Goal: Obtain resource: Download file/media

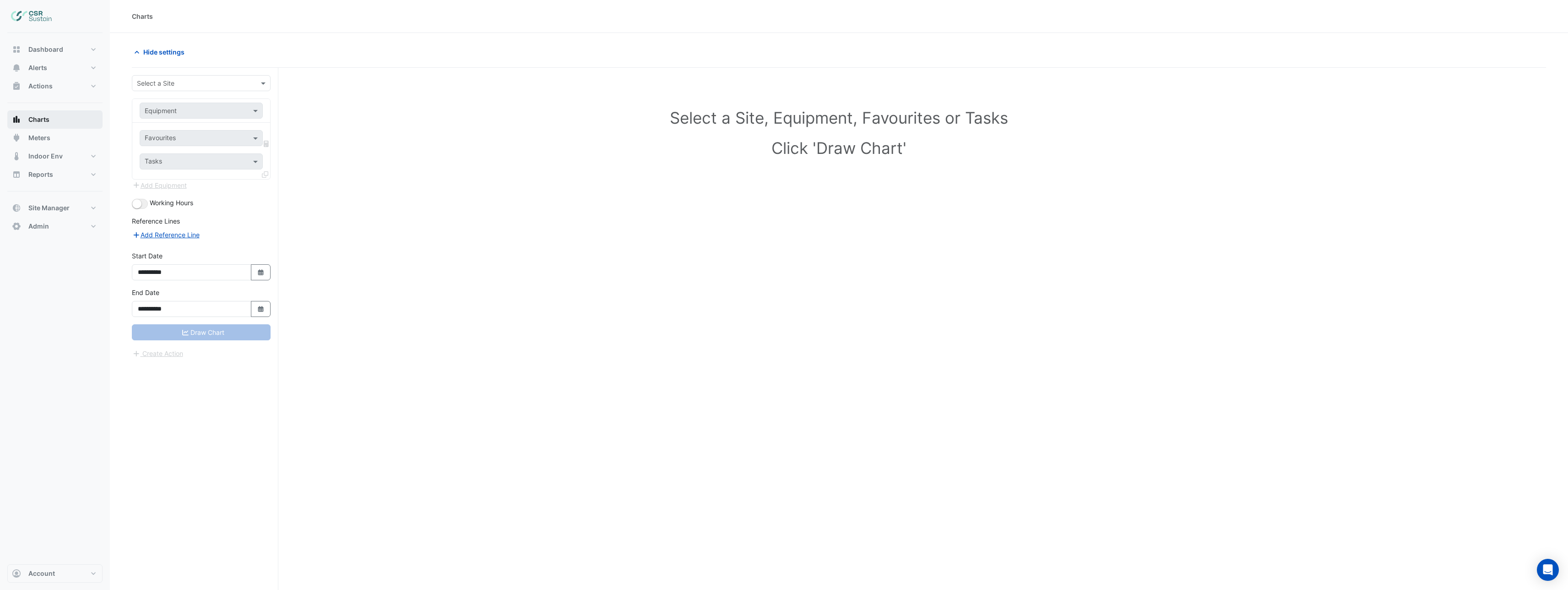
click at [51, 121] on button "Charts" at bounding box center [55, 119] width 96 height 18
click at [178, 89] on div "Select a Site" at bounding box center [201, 83] width 139 height 16
click at [198, 116] on div "3 [GEOGRAPHIC_DATA]" at bounding box center [201, 116] width 137 height 13
click at [213, 113] on input "text" at bounding box center [192, 111] width 95 height 10
click at [191, 133] on div "AHU-01" at bounding box center [201, 130] width 122 height 13
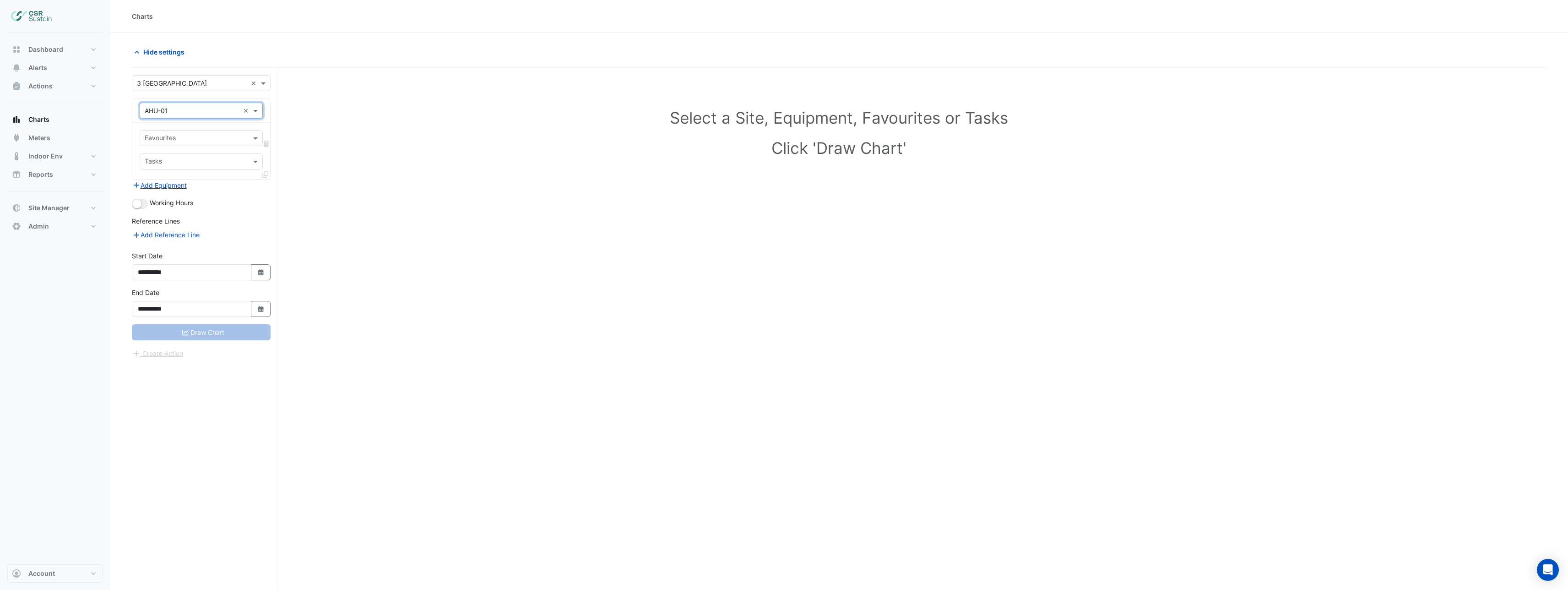
click at [193, 137] on input "text" at bounding box center [196, 138] width 103 height 10
click at [193, 112] on input "text" at bounding box center [192, 111] width 95 height 10
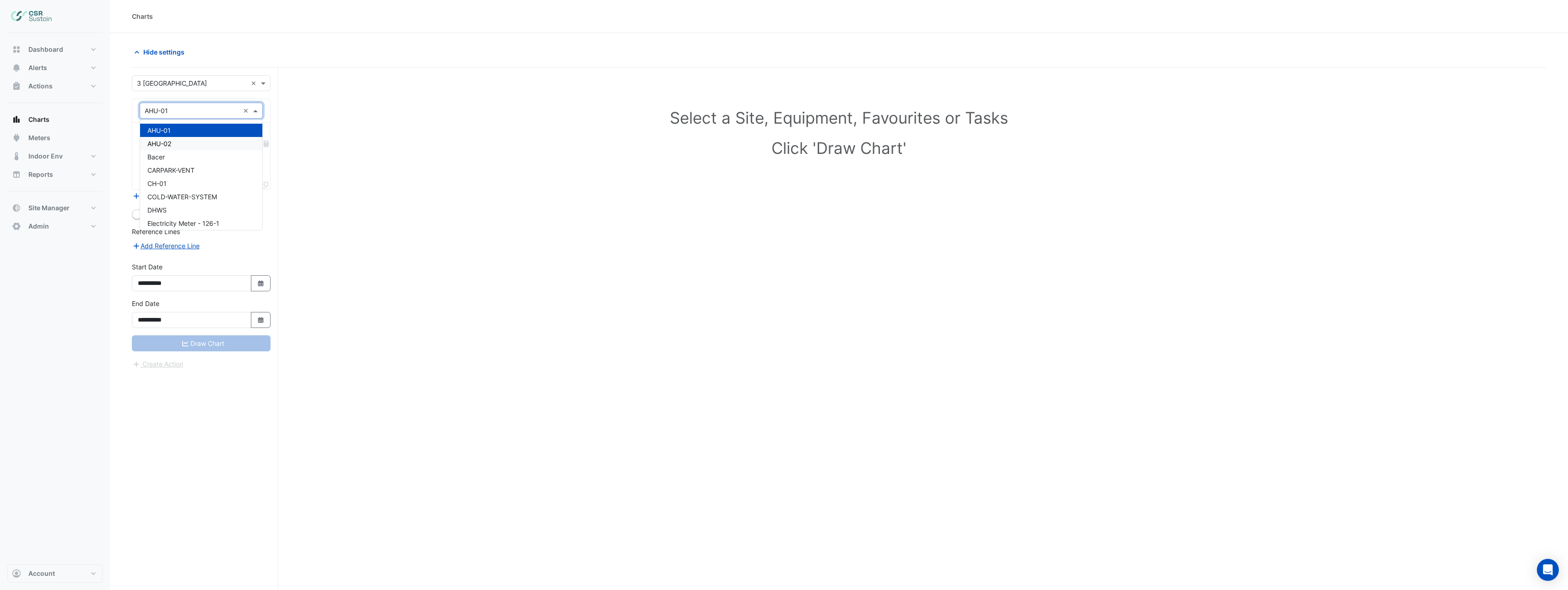
click at [188, 141] on div "AHU-02" at bounding box center [201, 143] width 122 height 13
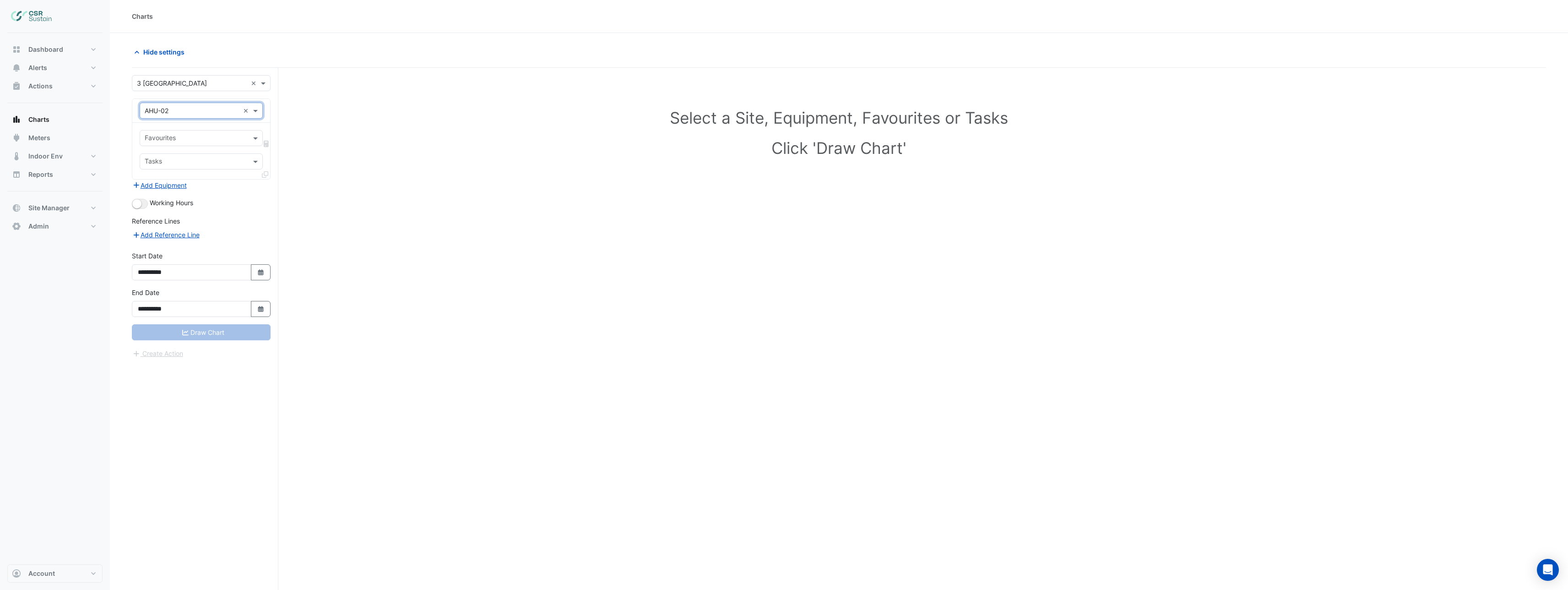
click at [196, 145] on div "Favourites" at bounding box center [201, 138] width 123 height 16
click at [196, 143] on input "text" at bounding box center [196, 138] width 103 height 10
click at [195, 111] on input "text" at bounding box center [192, 111] width 95 height 10
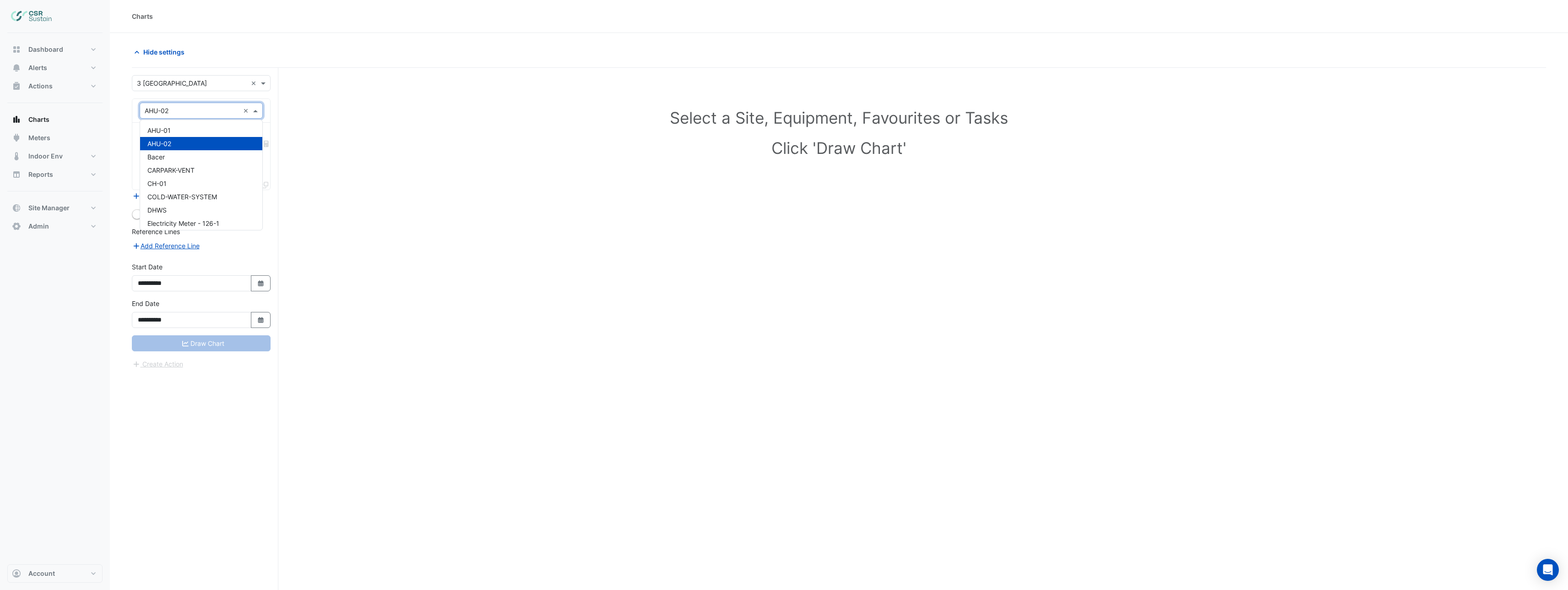
click at [195, 111] on input "text" at bounding box center [192, 111] width 95 height 10
click at [306, 118] on h1 "Select a Site, Equipment, Favourites or Tasks" at bounding box center [839, 118] width 1374 height 19
click at [190, 113] on input "text" at bounding box center [192, 111] width 95 height 10
click at [185, 196] on div "FCU-0.01" at bounding box center [201, 194] width 122 height 13
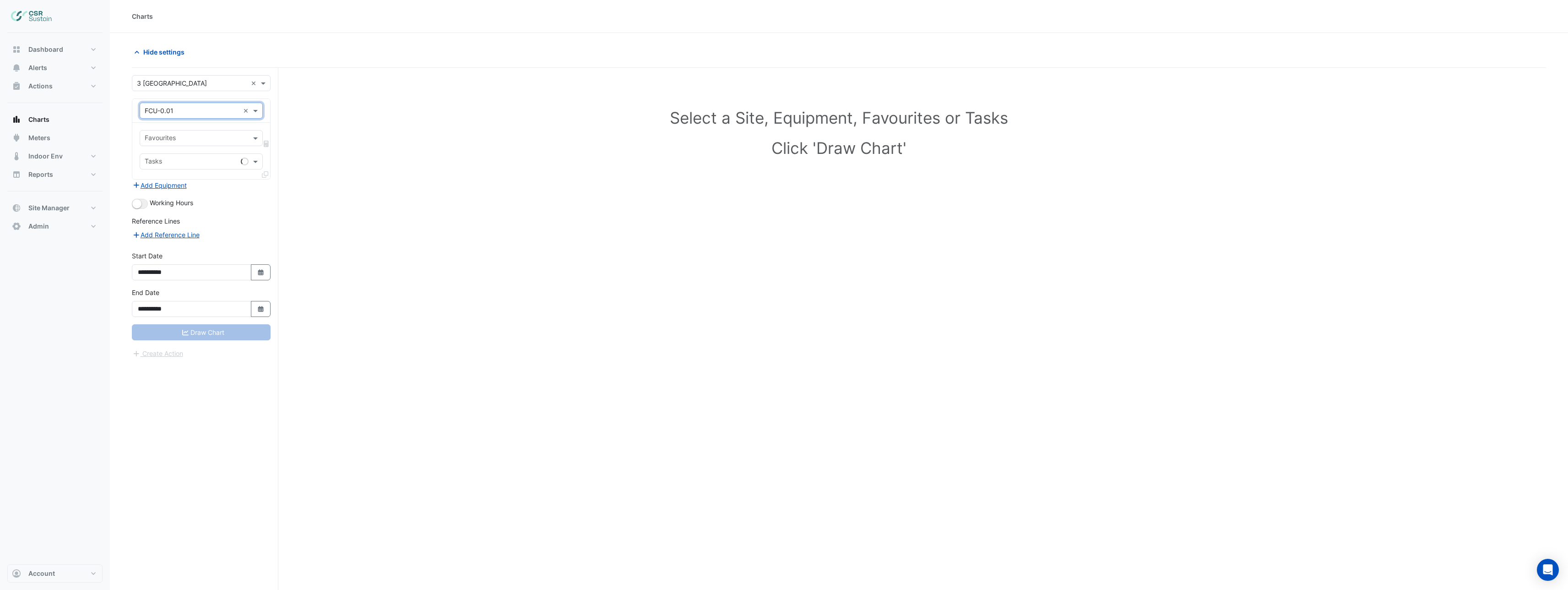
click at [185, 140] on input "text" at bounding box center [196, 138] width 103 height 10
type input "******"
click at [214, 154] on span "Unit Supply Air Fan Status - GF, West" at bounding box center [203, 157] width 111 height 8
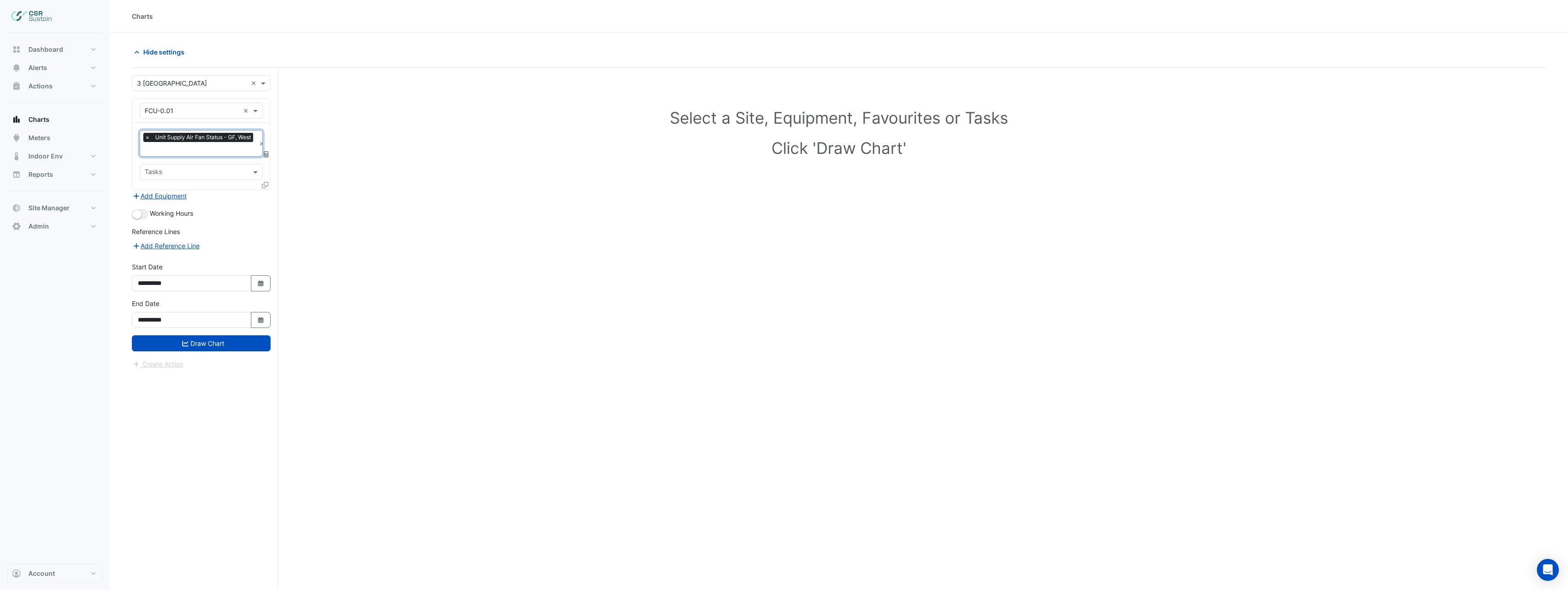
click at [264, 183] on icon at bounding box center [265, 185] width 7 height 7
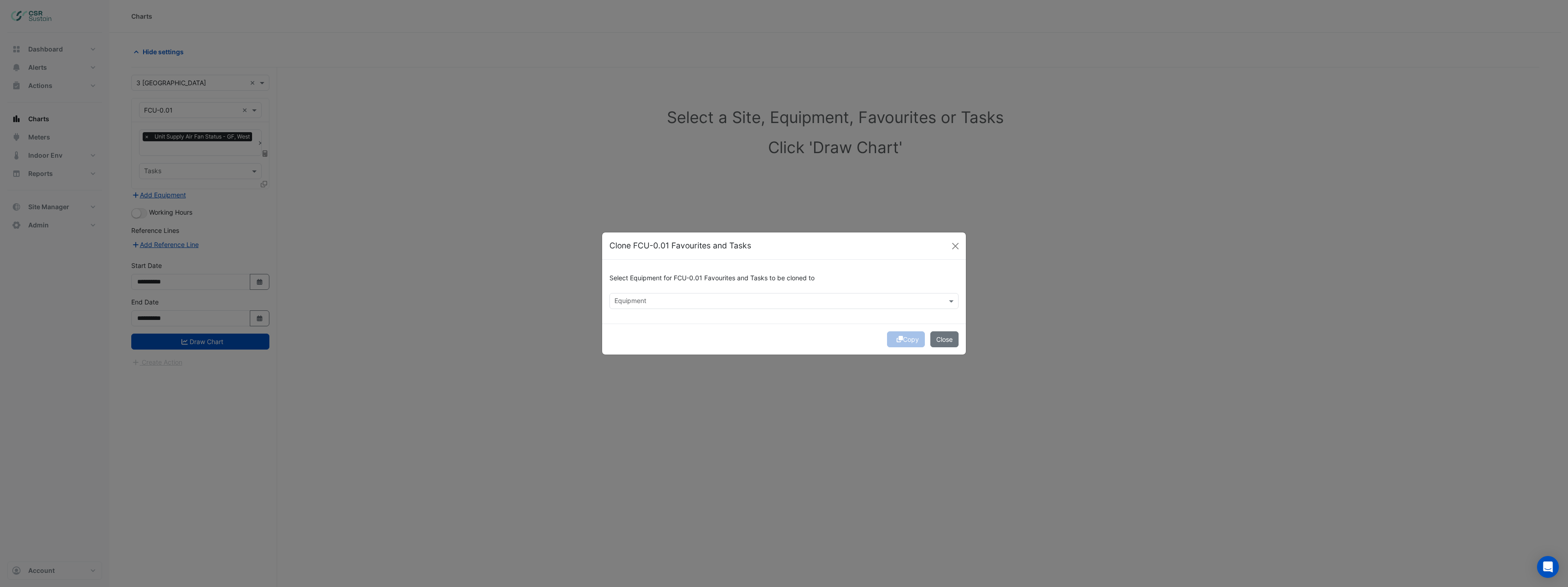
click at [643, 303] on input "text" at bounding box center [779, 302] width 329 height 10
click at [637, 321] on span "AHU-01" at bounding box center [629, 321] width 23 height 8
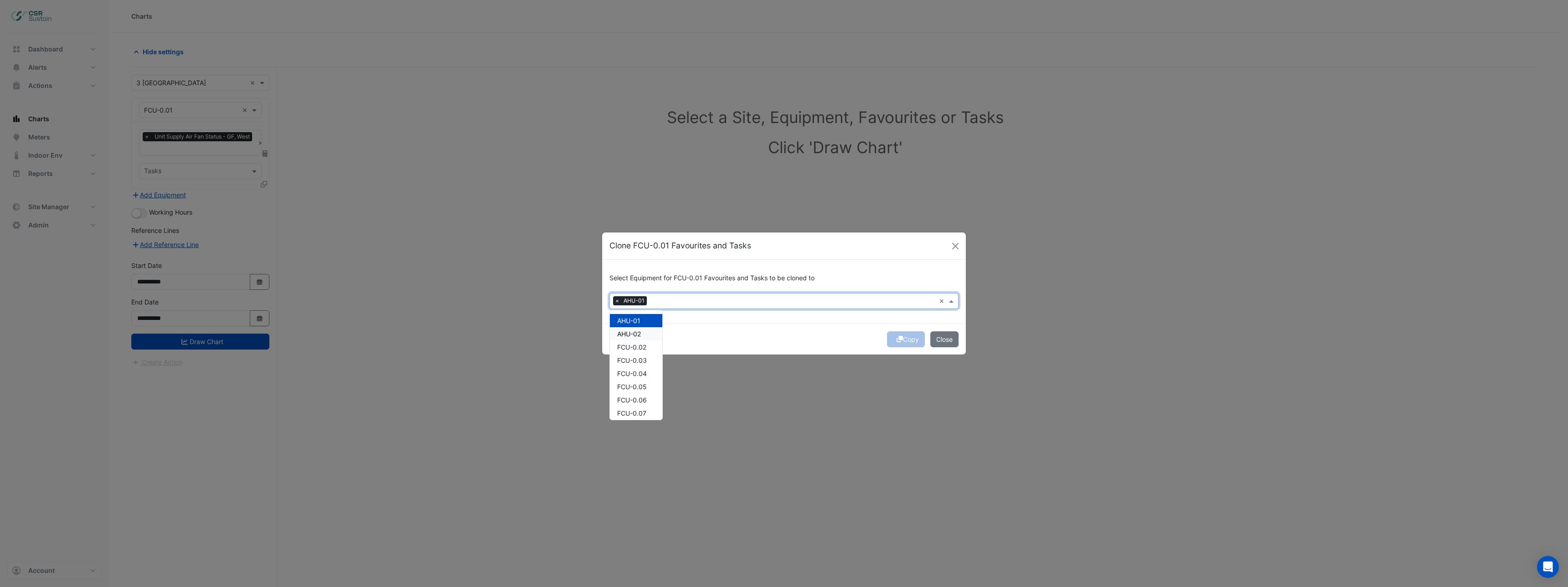
click at [639, 335] on span "AHU-02" at bounding box center [629, 334] width 23 height 8
click at [640, 354] on div "FCU-0.03" at bounding box center [636, 360] width 53 height 13
click at [641, 343] on span "FCU-0.02" at bounding box center [631, 347] width 29 height 8
click at [642, 378] on div "FCU-0.04" at bounding box center [636, 373] width 53 height 13
click at [639, 391] on div "FCU-0.05" at bounding box center [636, 386] width 53 height 13
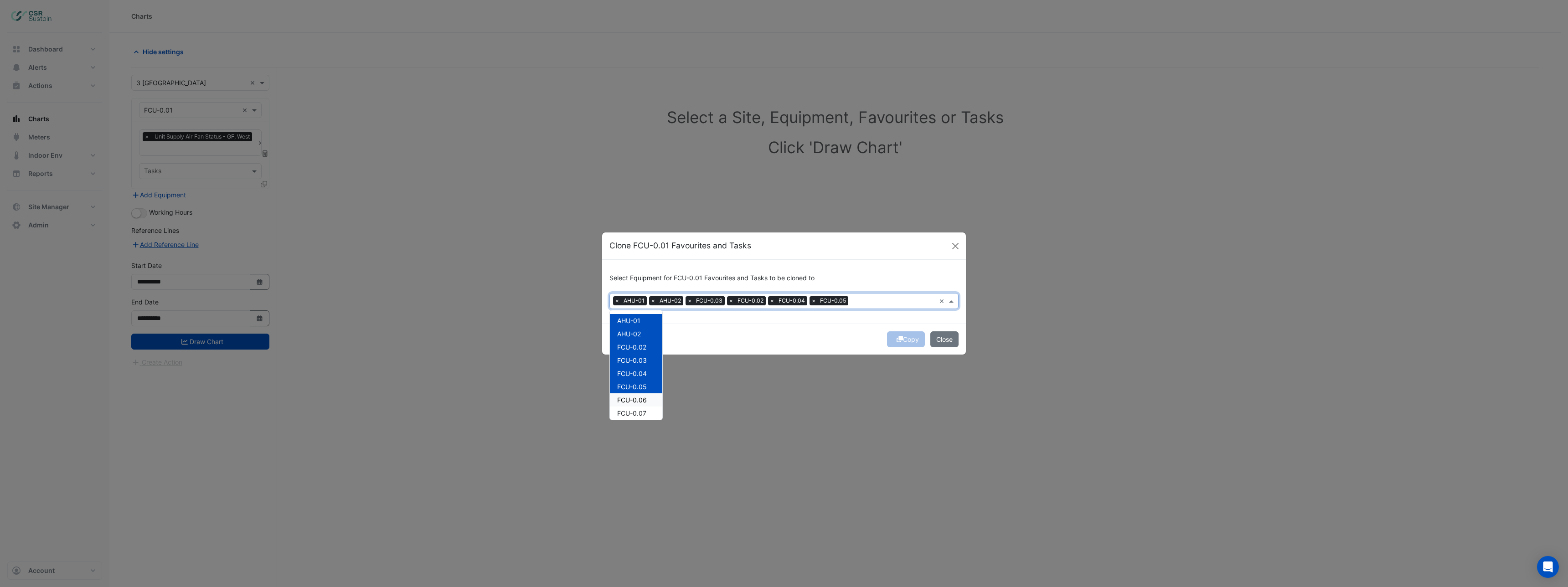
click at [639, 405] on div "FCU-0.06" at bounding box center [636, 400] width 53 height 13
click at [639, 411] on span "FCU-0.07" at bounding box center [631, 413] width 29 height 8
click at [642, 369] on span "FCU-0.08" at bounding box center [631, 370] width 29 height 8
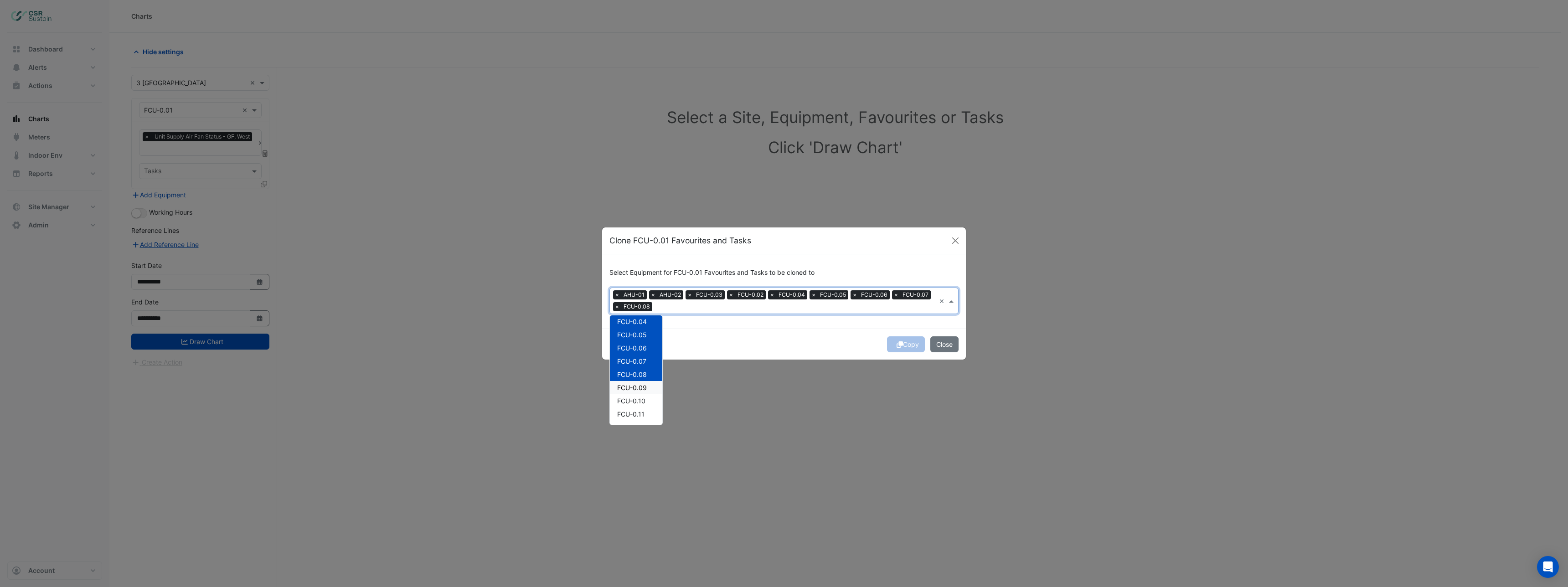
click at [639, 391] on span "FCU-0.09" at bounding box center [631, 387] width 29 height 8
click at [642, 403] on span "FCU-0.10" at bounding box center [631, 401] width 29 height 8
click at [641, 411] on span "FCU-0.11" at bounding box center [630, 414] width 27 height 8
click at [642, 370] on span "FCU-0.12" at bounding box center [631, 367] width 28 height 8
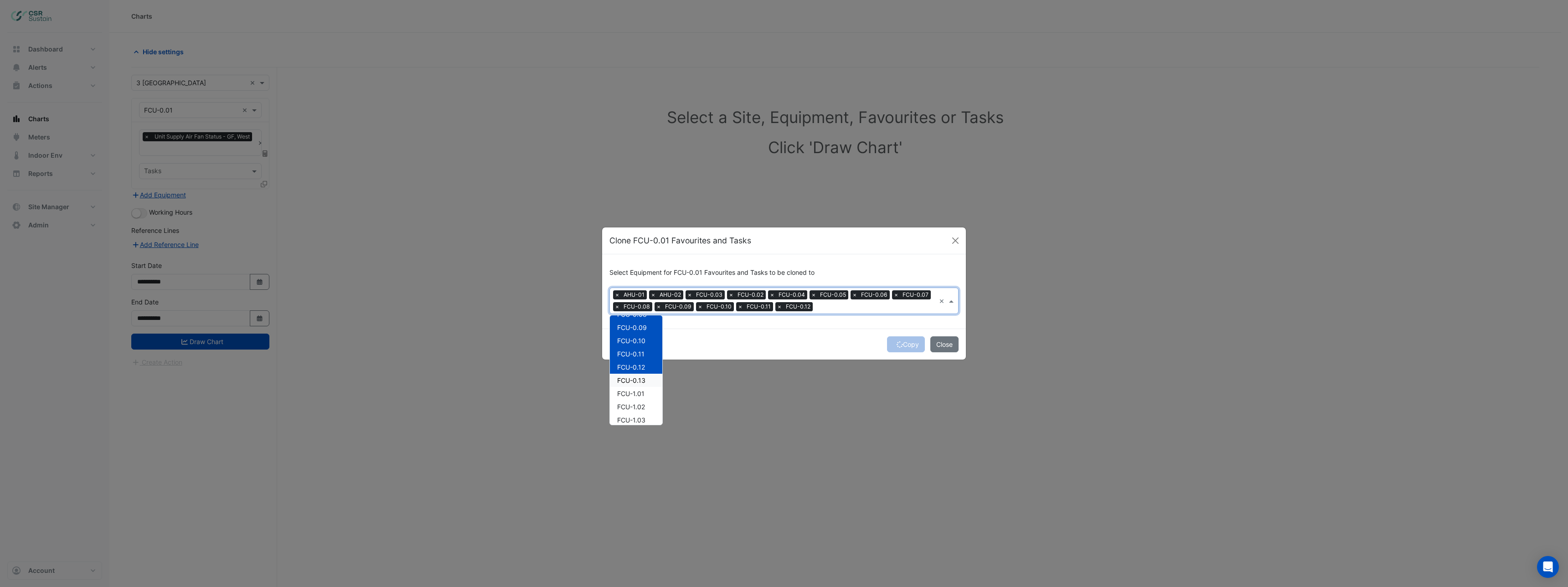
click at [642, 376] on span "FCU-0.13" at bounding box center [631, 380] width 29 height 8
click at [642, 393] on span "FCU-1.01" at bounding box center [630, 394] width 27 height 8
click at [643, 403] on span "FCU-1.02" at bounding box center [631, 407] width 28 height 8
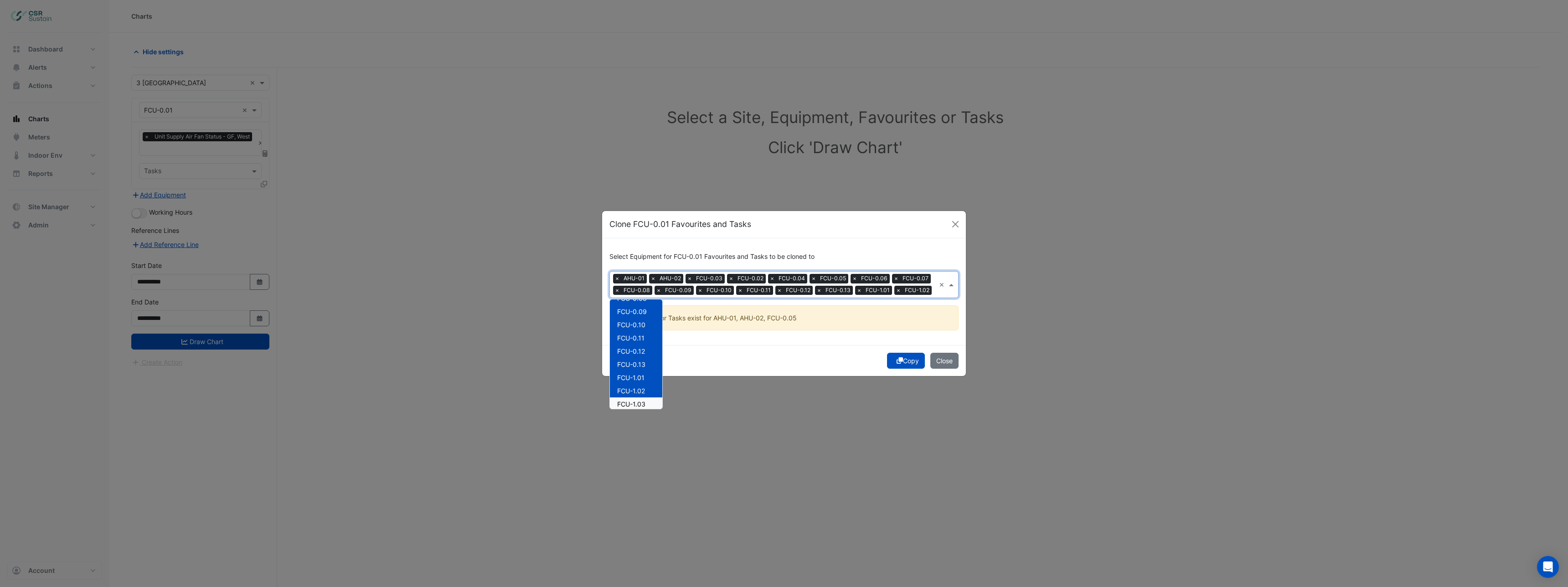
click at [645, 416] on ngb-modal-window "Clone FCU-0.01 Favourites and Tasks Select Equipment for FCU-0.01 Favourites an…" at bounding box center [784, 294] width 1568 height 587
click at [930, 291] on div "× AHU-01 × AHU-02 × FCU-0.03 × FCU-0.02 × FCU-0.04 × FCU-0.05 × FCU-0.06 × FCU-…" at bounding box center [772, 284] width 326 height 26
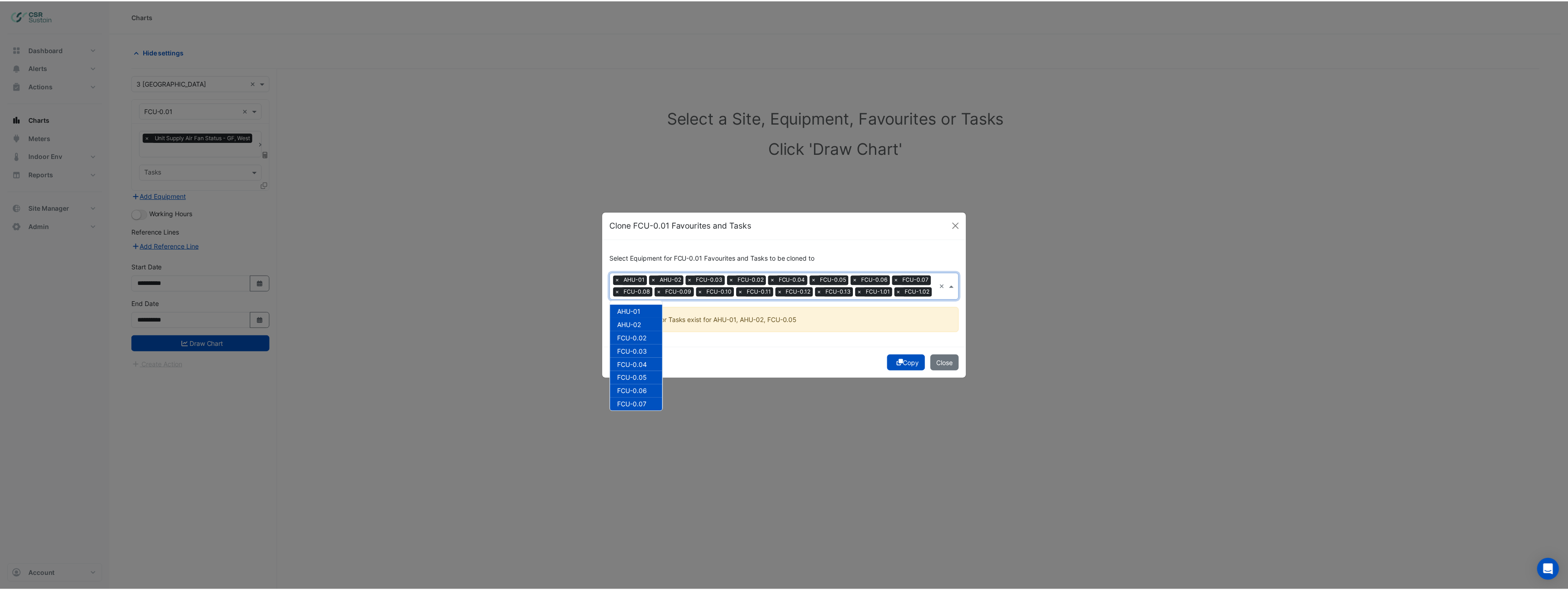
scroll to position [203, 0]
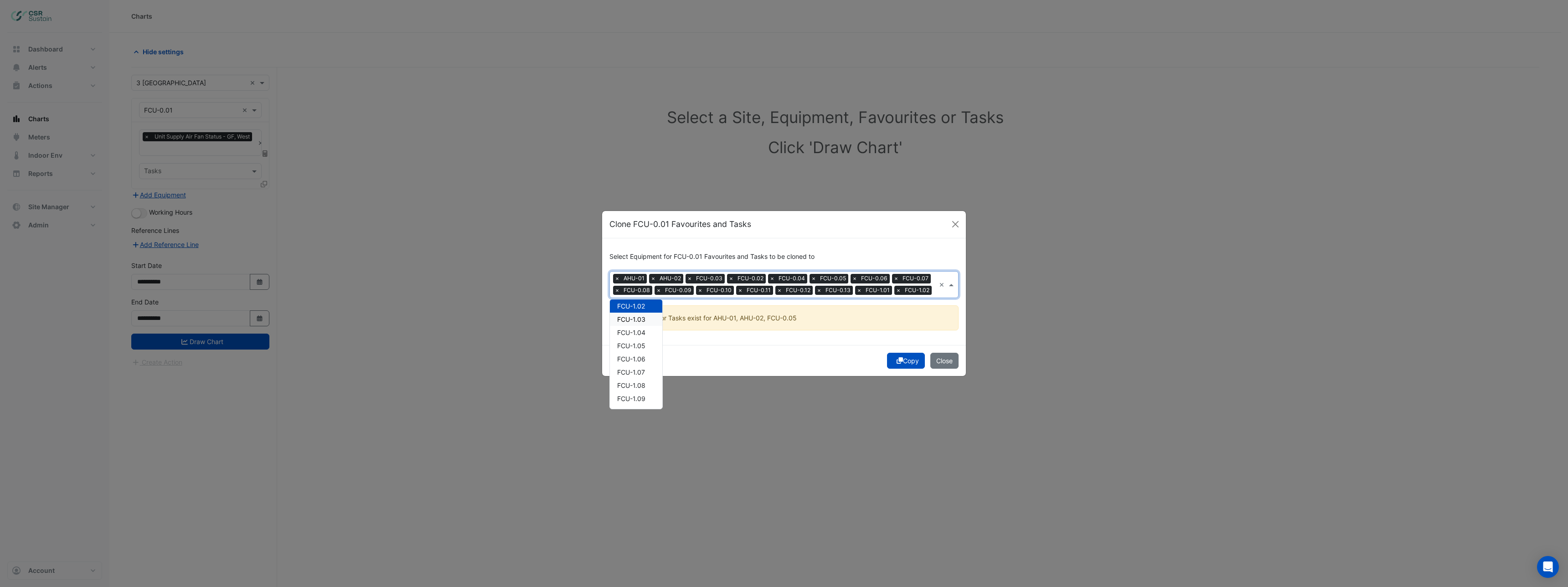
click at [639, 315] on span "FCU-1.03" at bounding box center [631, 319] width 29 height 8
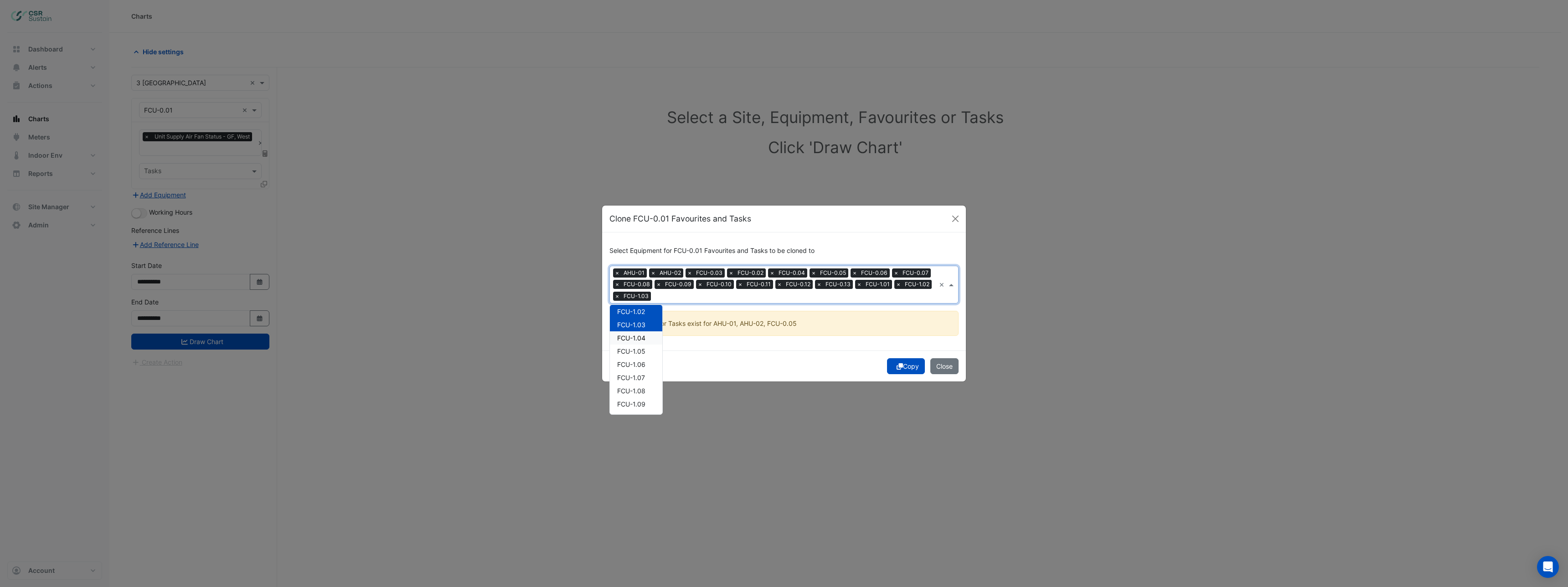
click at [637, 342] on span "FCU-1.04" at bounding box center [631, 338] width 29 height 8
click at [637, 352] on span "FCU-1.05" at bounding box center [631, 351] width 29 height 8
click at [637, 364] on span "FCU-1.06" at bounding box center [631, 364] width 29 height 8
click at [641, 375] on span "FCU-1.07" at bounding box center [631, 378] width 28 height 8
click at [643, 385] on div "FCU-1.08" at bounding box center [636, 391] width 53 height 13
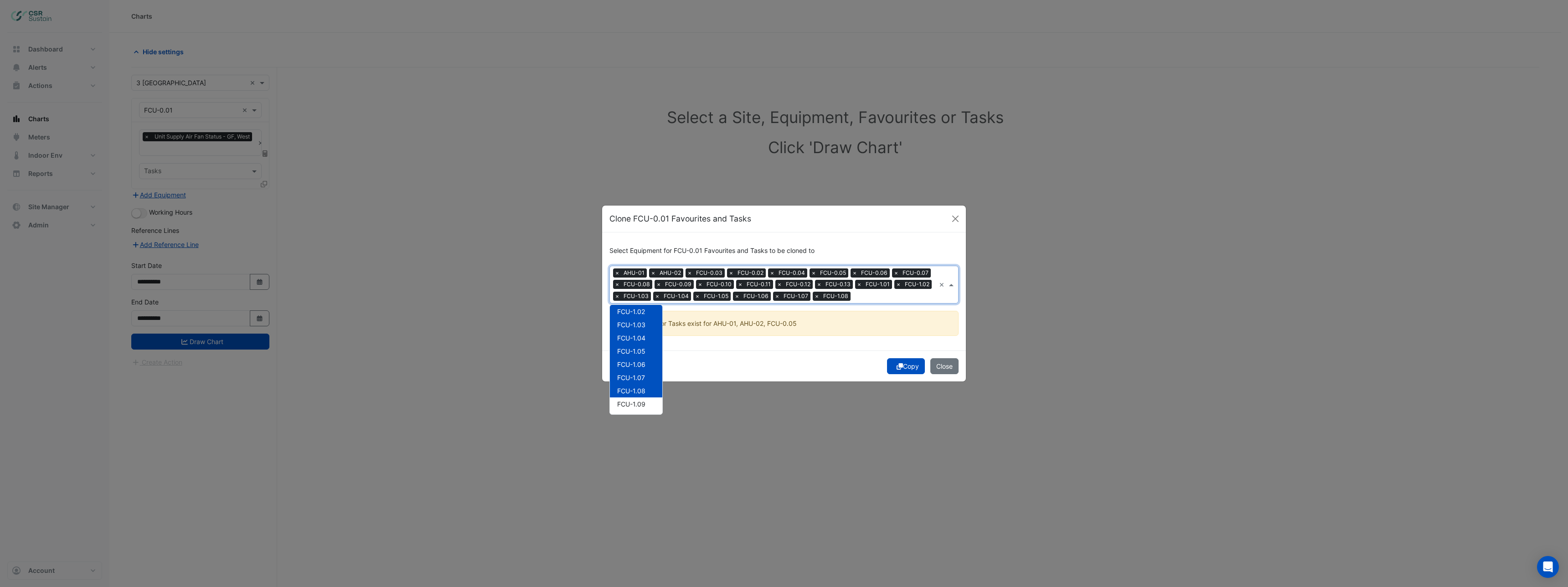
click at [643, 398] on div "FCU-1.09" at bounding box center [636, 404] width 53 height 13
click at [902, 370] on div "Copy Close" at bounding box center [784, 366] width 364 height 31
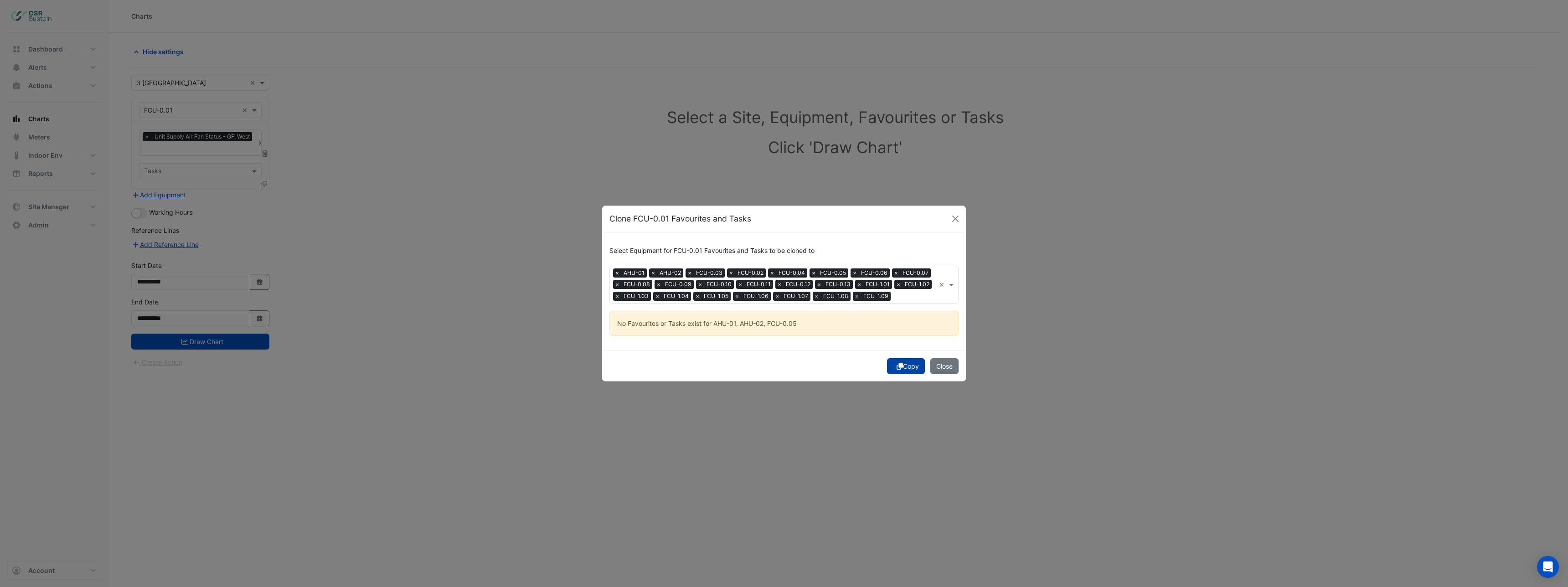
click at [896, 363] on icon "submit" at bounding box center [899, 366] width 7 height 7
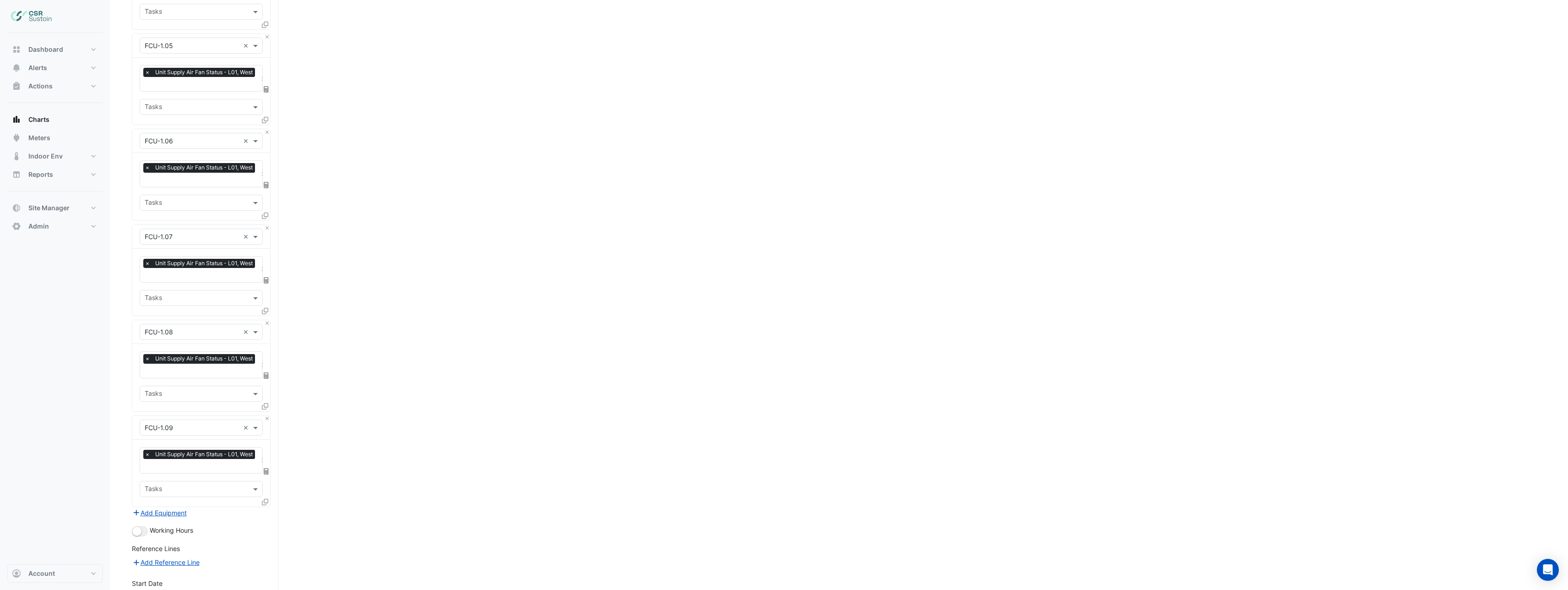
scroll to position [1677, 0]
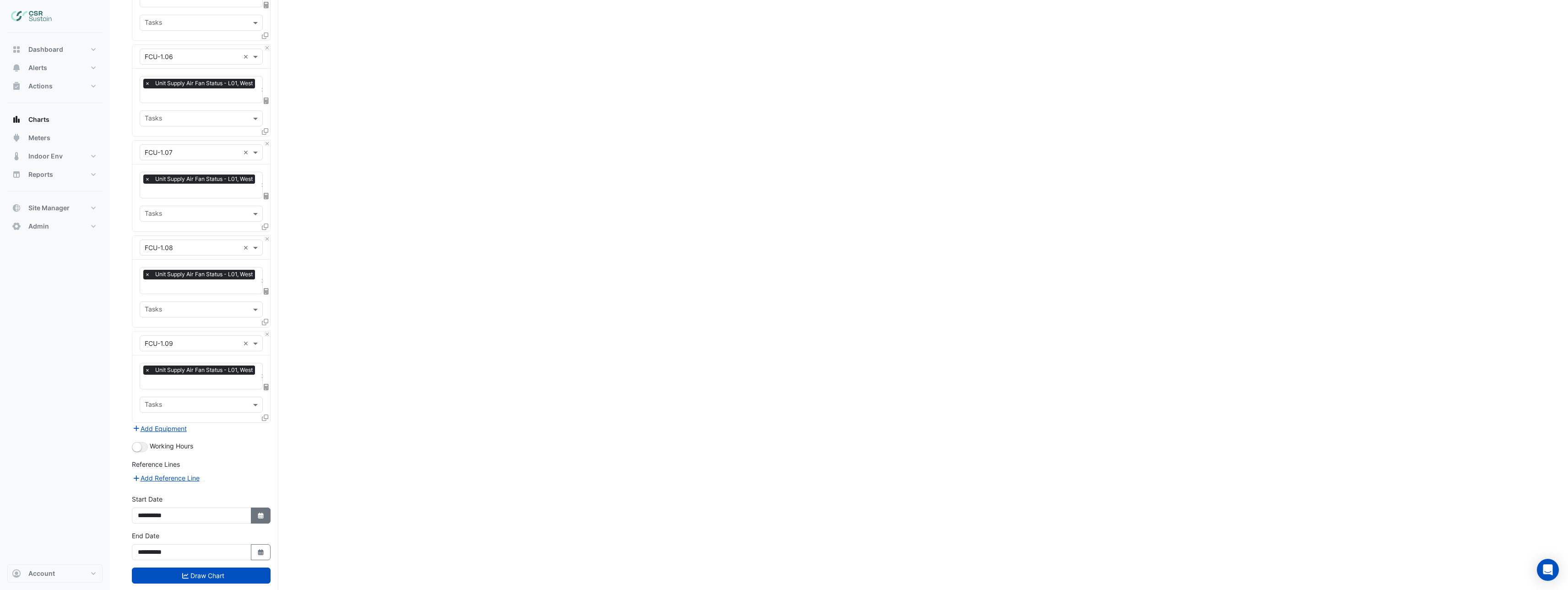
click at [257, 513] on icon "Select Date" at bounding box center [260, 516] width 8 height 7
select select "**"
select select "****"
click at [189, 420] on div "9" at bounding box center [191, 419] width 15 height 15
type input "**********"
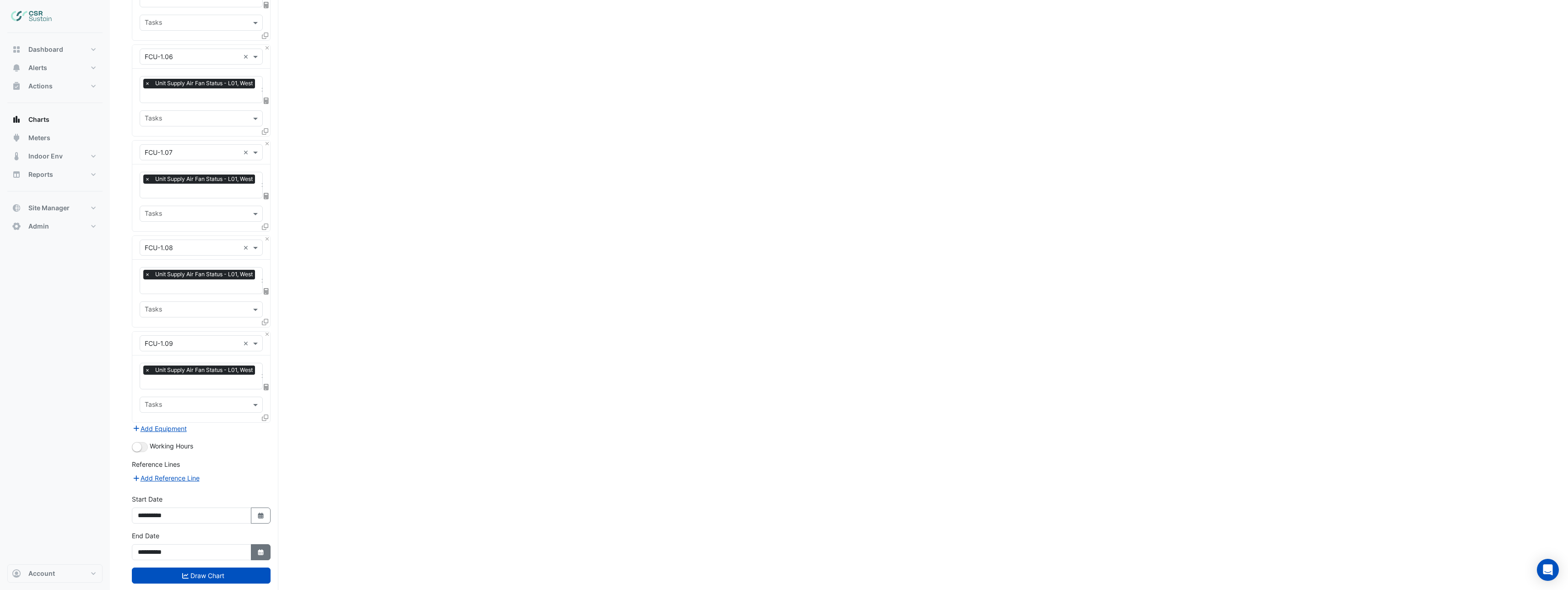
click at [265, 544] on button "Select Date" at bounding box center [260, 552] width 20 height 16
click at [162, 470] on div "14" at bounding box center [162, 471] width 15 height 15
type input "**********"
click at [258, 508] on button "Select Date" at bounding box center [260, 516] width 20 height 16
select select "**"
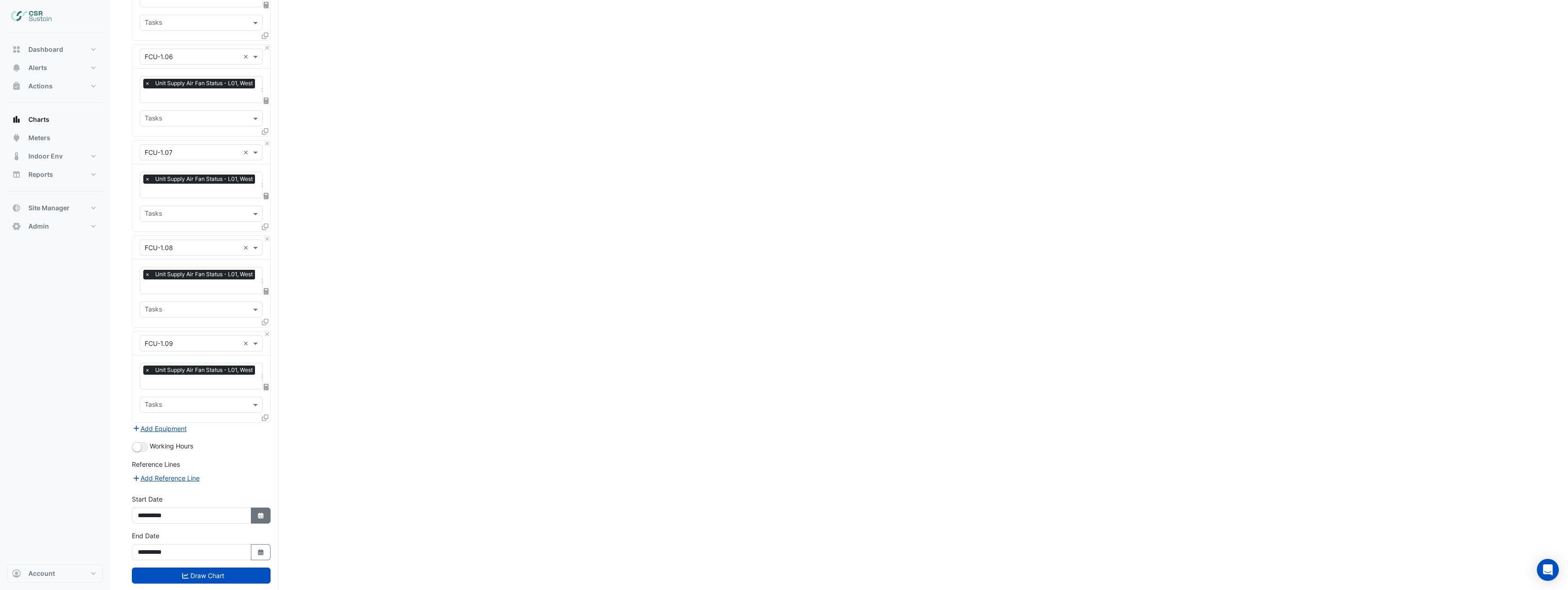
select select "****"
click at [178, 420] on div "8" at bounding box center [176, 419] width 15 height 15
type input "**********"
click at [254, 544] on button "Select Date" at bounding box center [260, 552] width 20 height 16
click at [232, 568] on button "Draw Chart" at bounding box center [201, 576] width 139 height 16
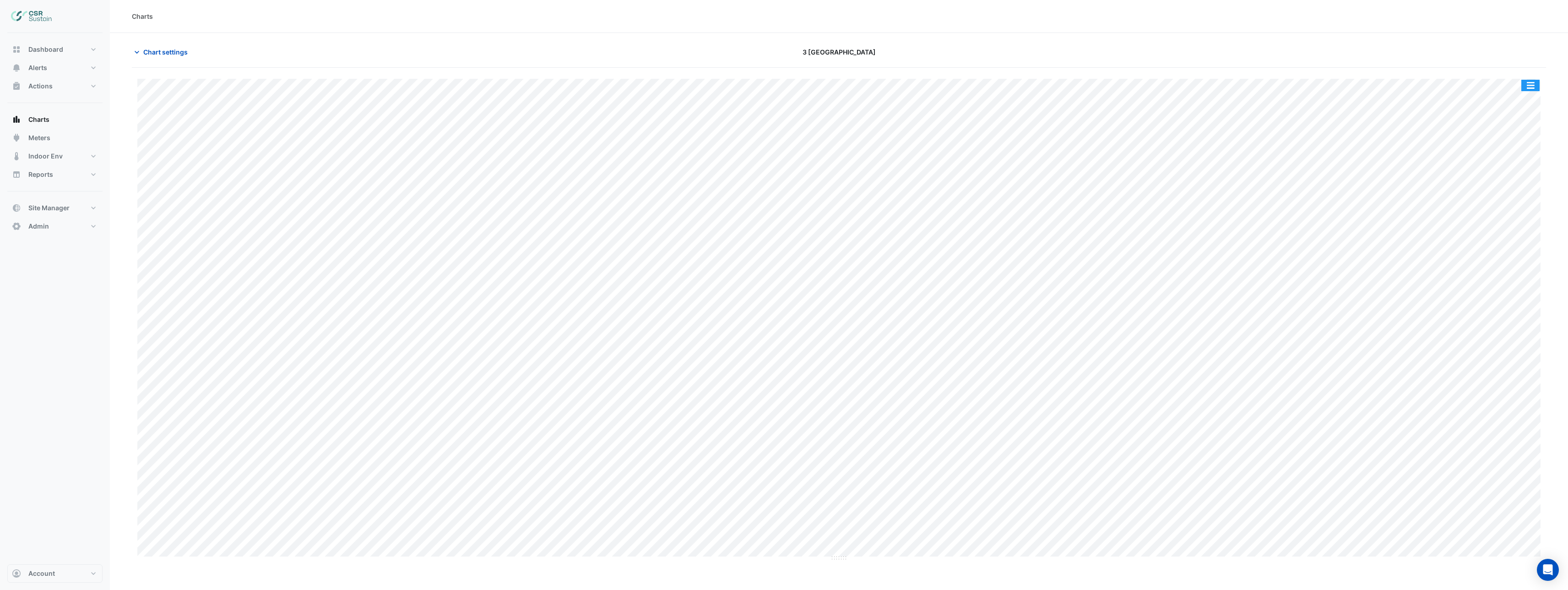
click at [1525, 89] on button "button" at bounding box center [1531, 85] width 18 height 12
click at [1512, 211] on div "Export CSV - Flat" at bounding box center [1512, 206] width 55 height 22
